Goal: Find specific page/section: Find specific page/section

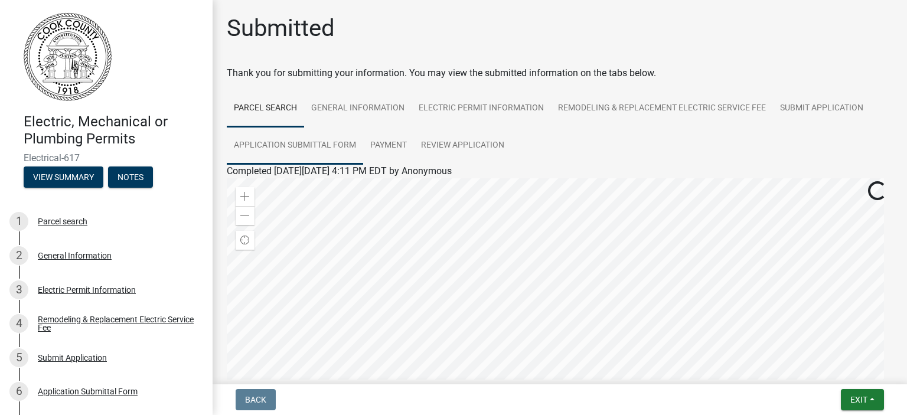
click at [274, 146] on link "Application Submittal Form" at bounding box center [295, 146] width 136 height 38
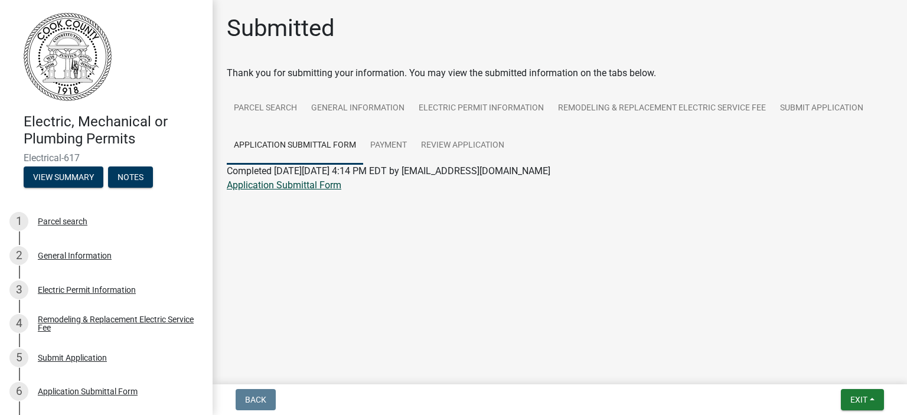
click at [272, 185] on link "Application Submittal Form" at bounding box center [284, 184] width 115 height 11
click at [272, 115] on link "Parcel search" at bounding box center [265, 109] width 77 height 38
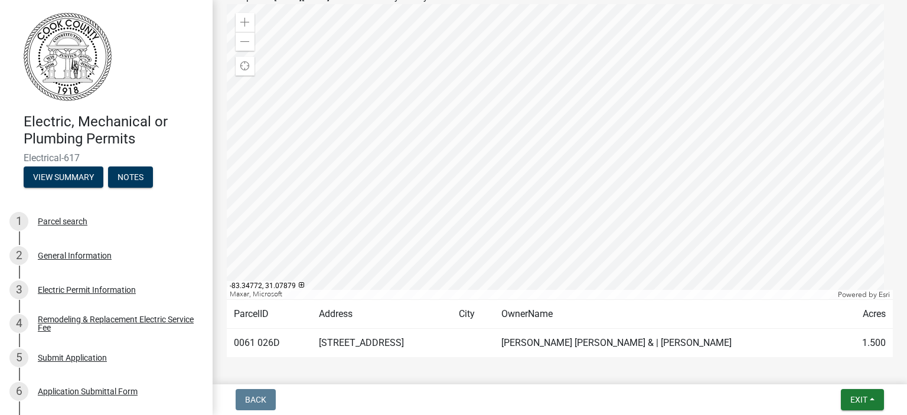
scroll to position [221, 0]
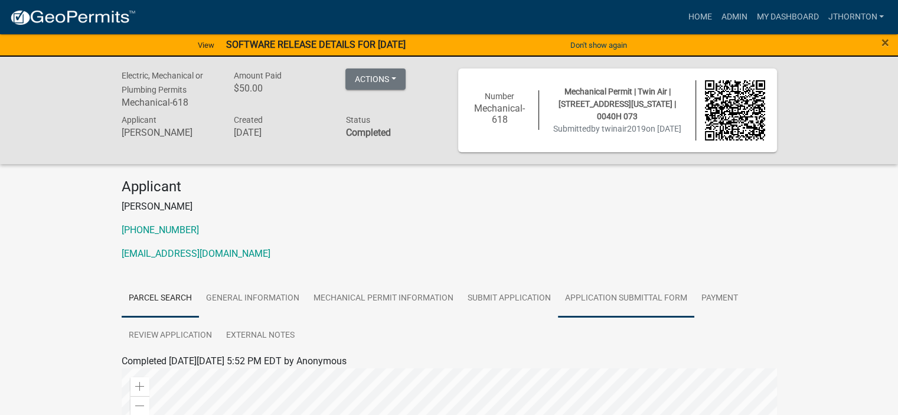
click at [616, 299] on link "Application Submittal Form" at bounding box center [626, 299] width 136 height 38
click at [170, 375] on link "Application Submittal Form" at bounding box center [179, 375] width 115 height 11
click at [149, 298] on link "Parcel search" at bounding box center [160, 299] width 77 height 38
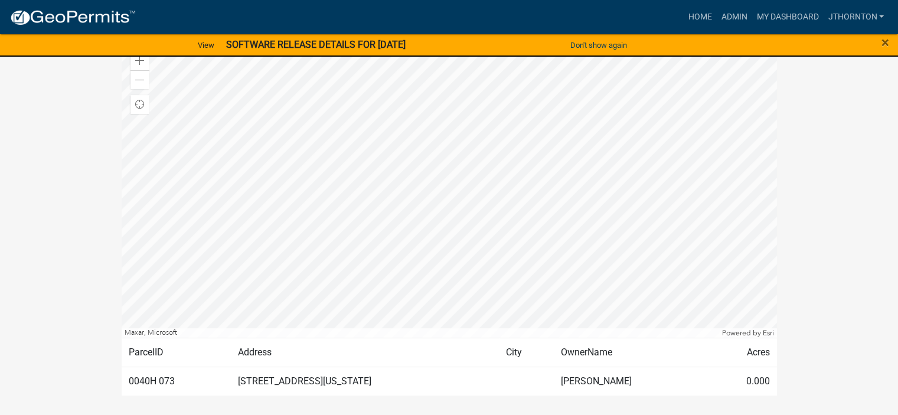
scroll to position [354, 0]
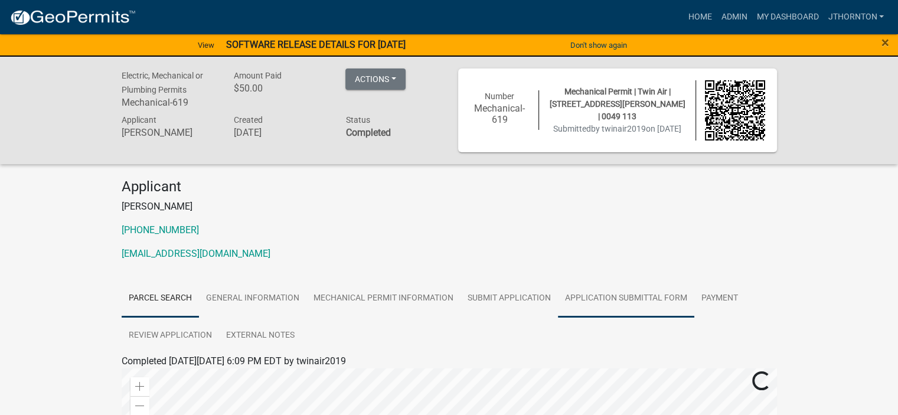
click at [606, 288] on link "Application Submittal Form" at bounding box center [626, 299] width 136 height 38
click at [163, 381] on link "Application Submittal Form" at bounding box center [179, 375] width 115 height 11
click at [170, 298] on link "Parcel search" at bounding box center [160, 299] width 77 height 38
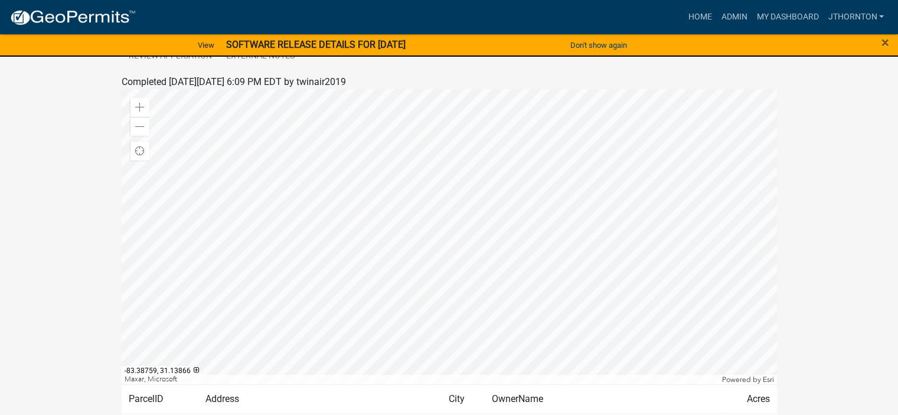
scroll to position [295, 0]
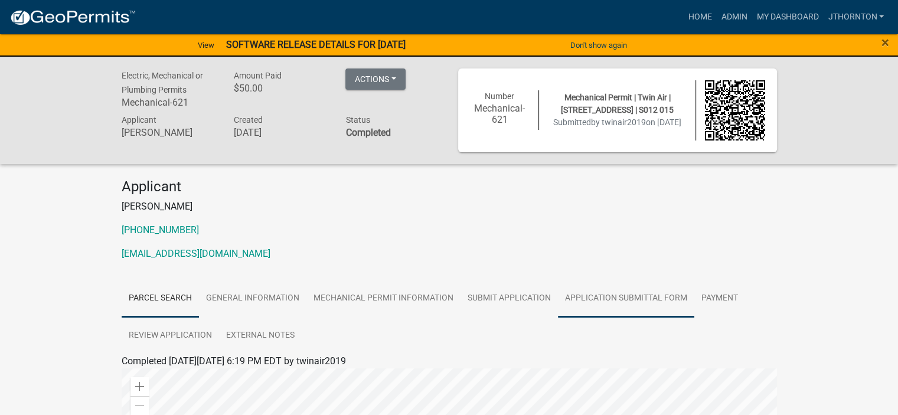
click at [595, 290] on link "Application Submittal Form" at bounding box center [626, 299] width 136 height 38
click at [174, 375] on link "Application Submittal Form" at bounding box center [179, 375] width 115 height 11
click at [161, 302] on link "Parcel search" at bounding box center [160, 299] width 77 height 38
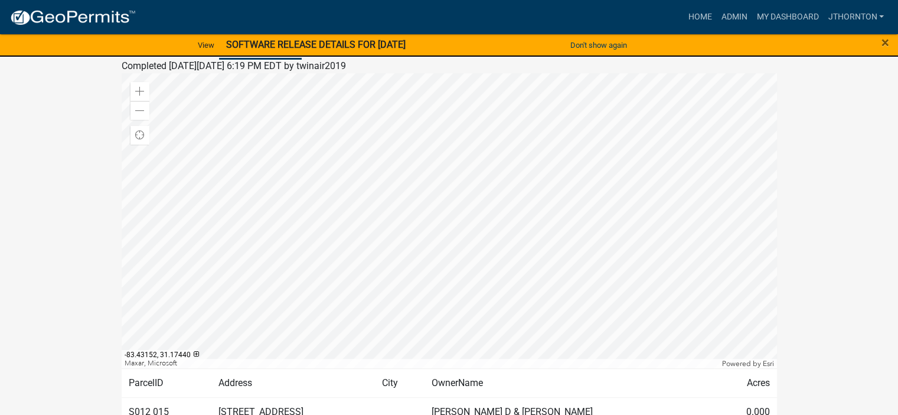
scroll to position [354, 0]
